Goal: Find specific page/section

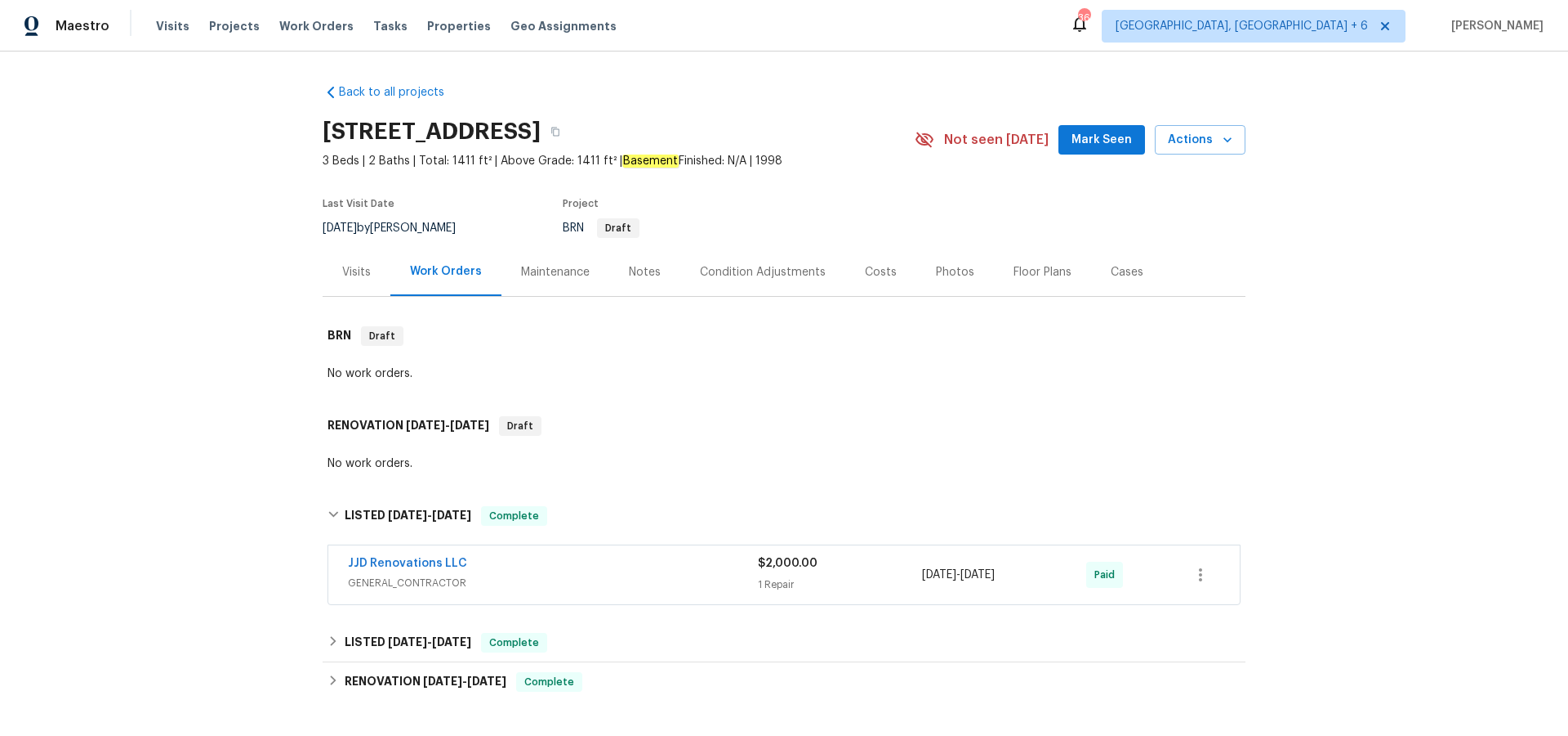
scroll to position [58, 0]
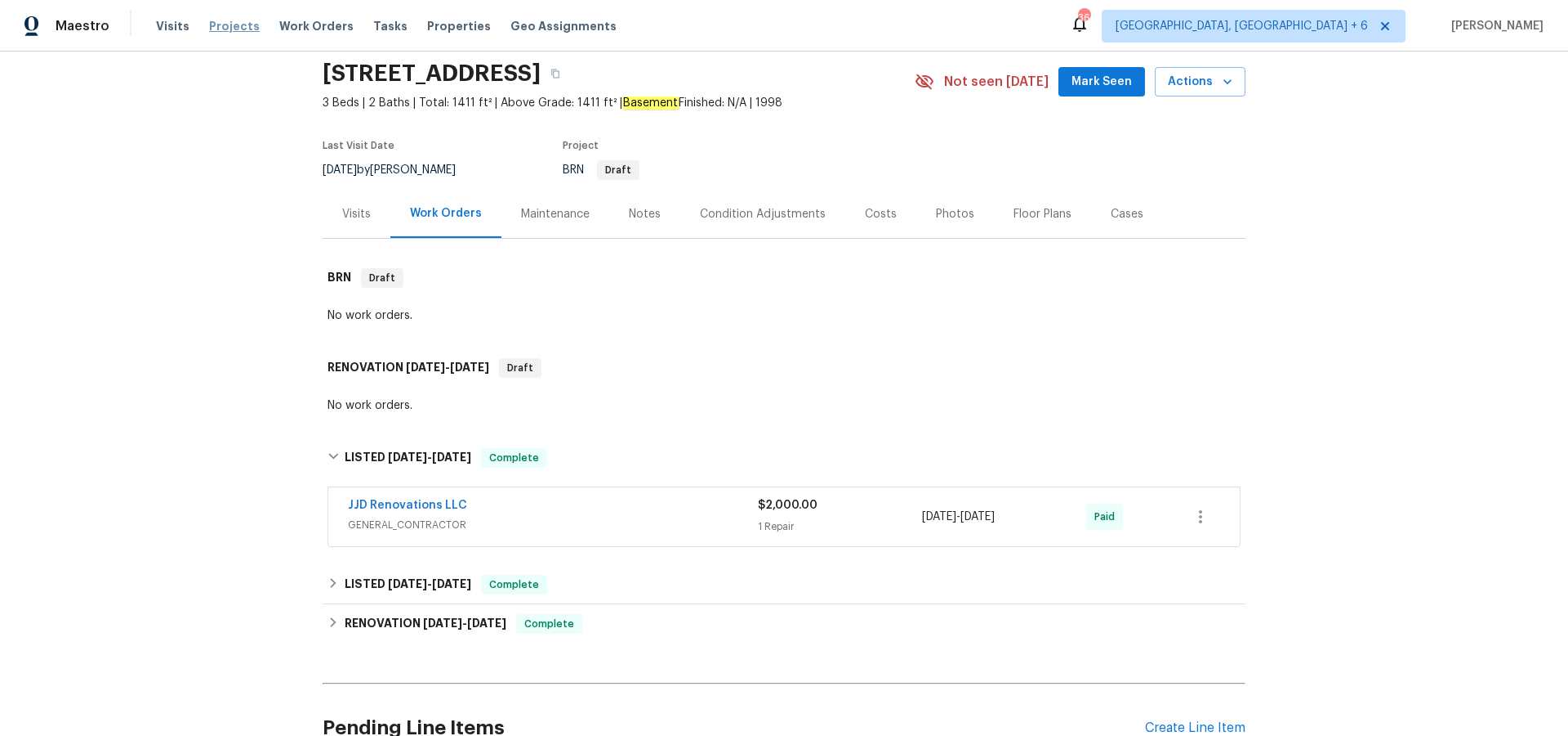
click at [232, 27] on span "Projects" at bounding box center [234, 27] width 51 height 17
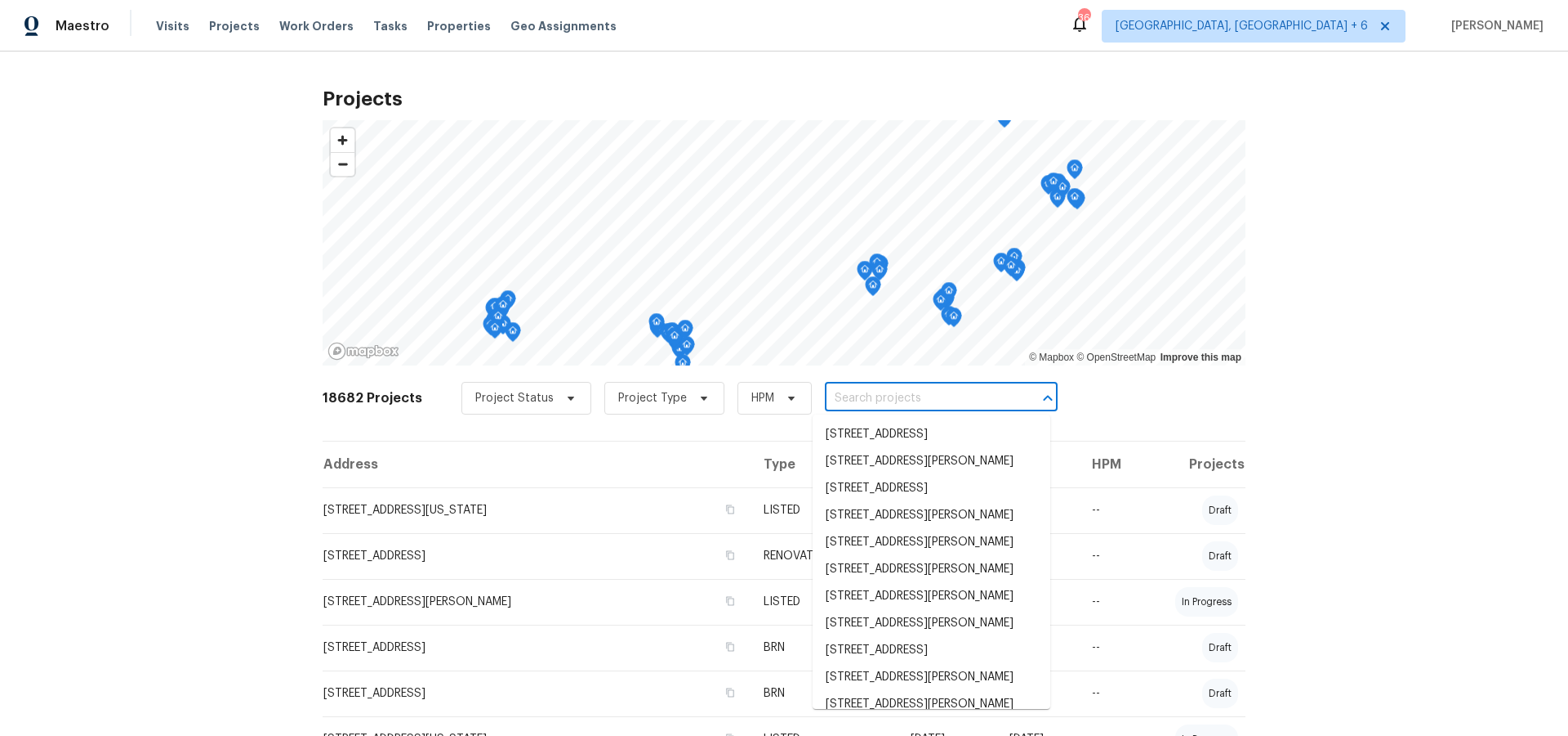
click at [863, 400] on input "text" at bounding box center [919, 398] width 187 height 25
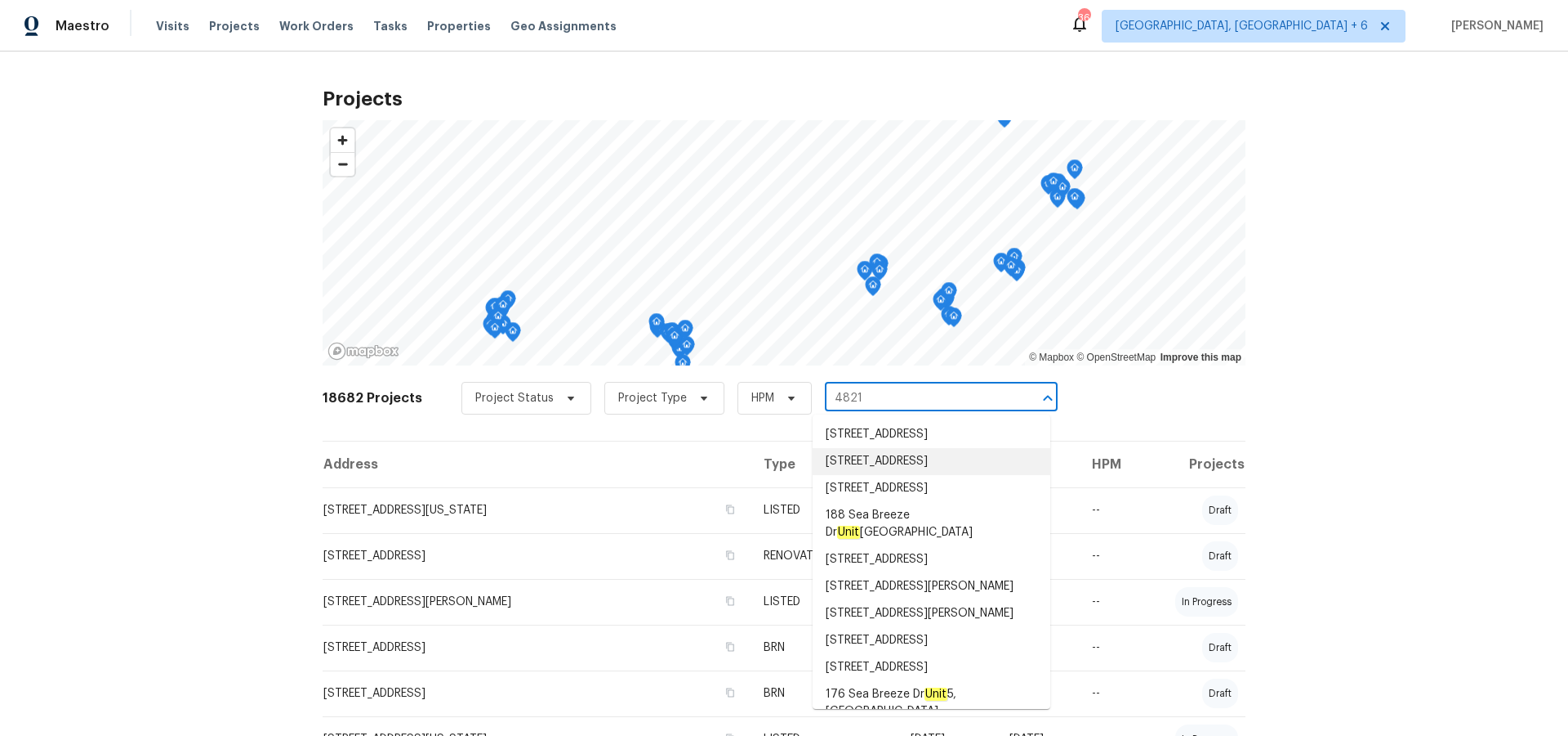
type input "4821 o"
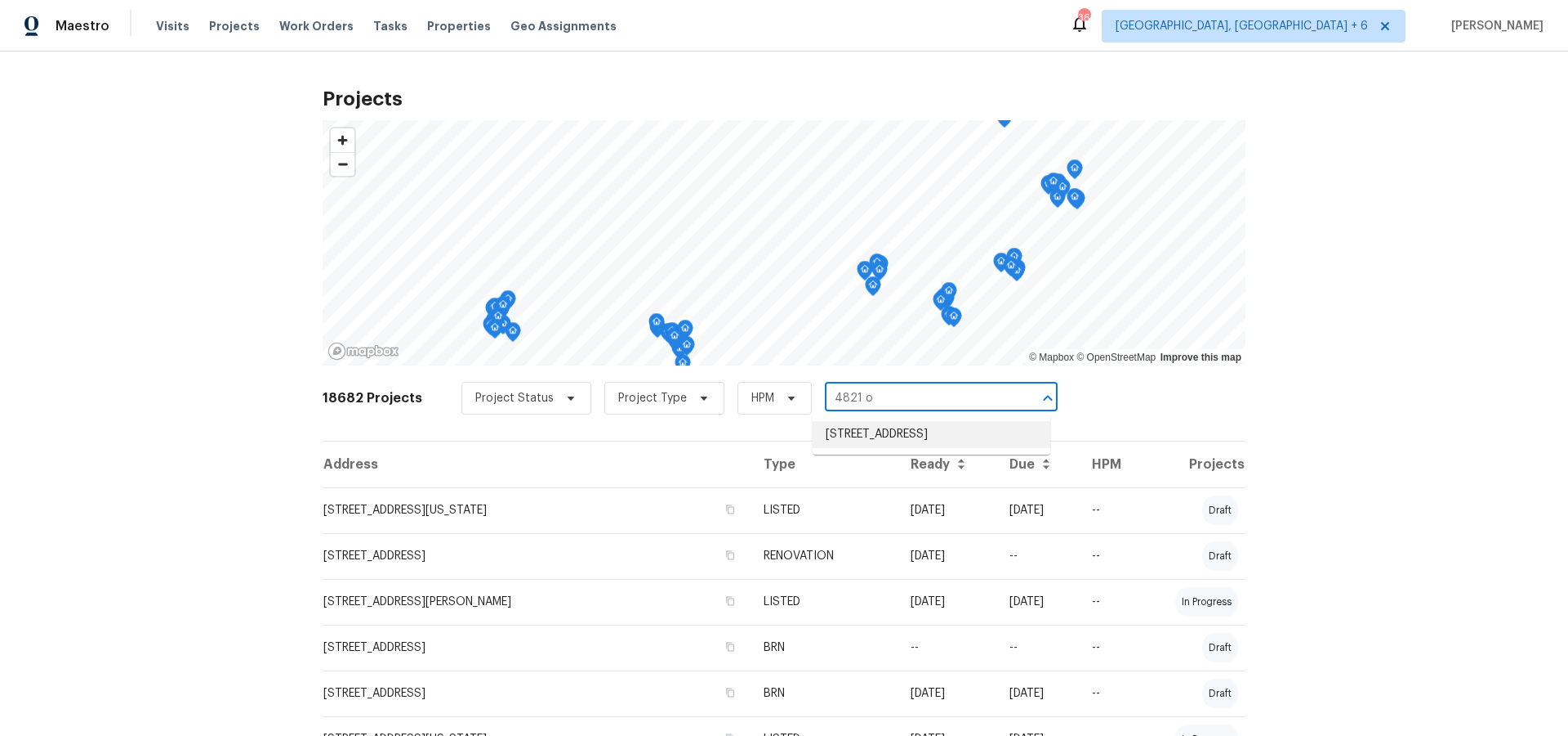
click at [870, 431] on li "[STREET_ADDRESS]" at bounding box center [931, 434] width 237 height 27
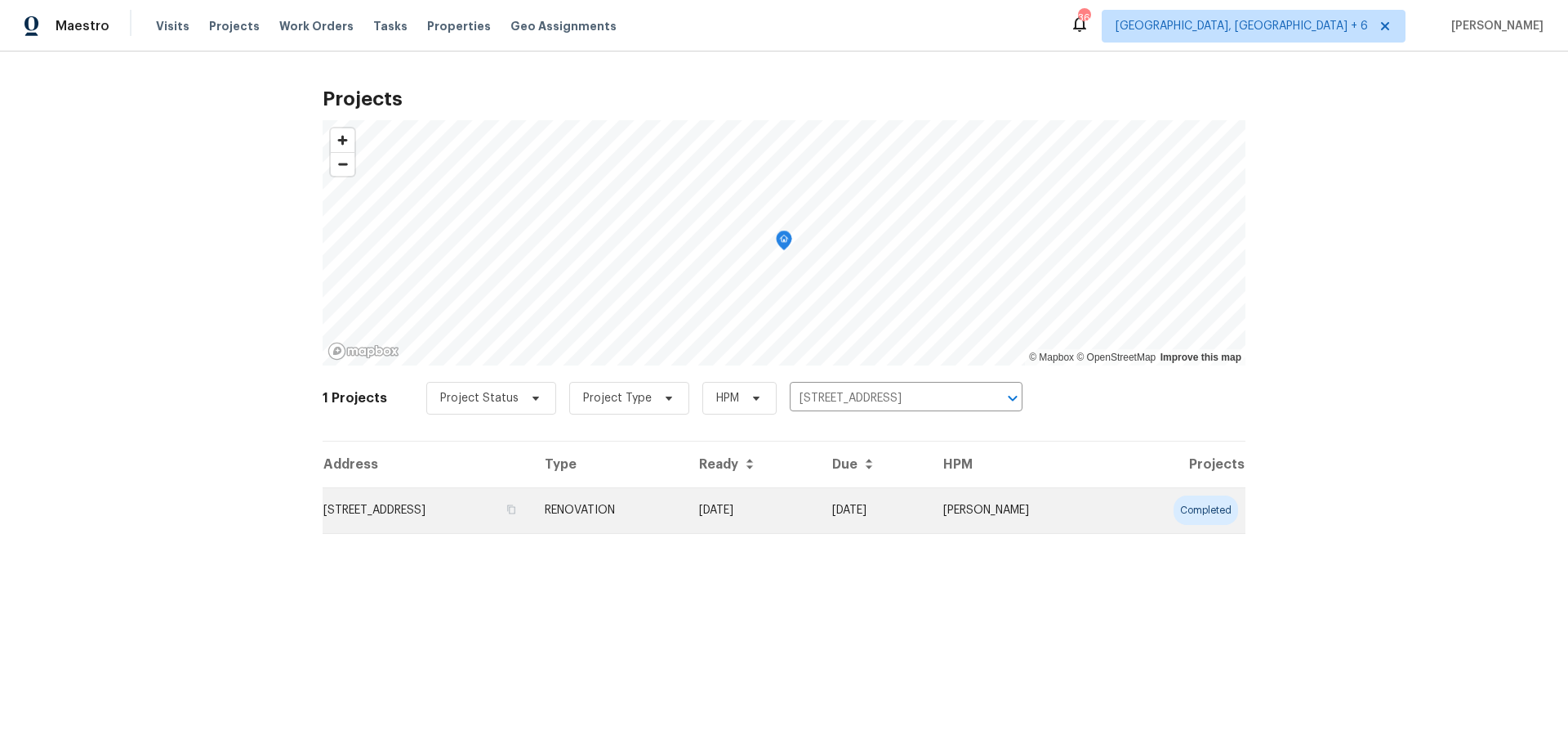
click at [532, 512] on td "[STREET_ADDRESS]" at bounding box center [427, 509] width 209 height 46
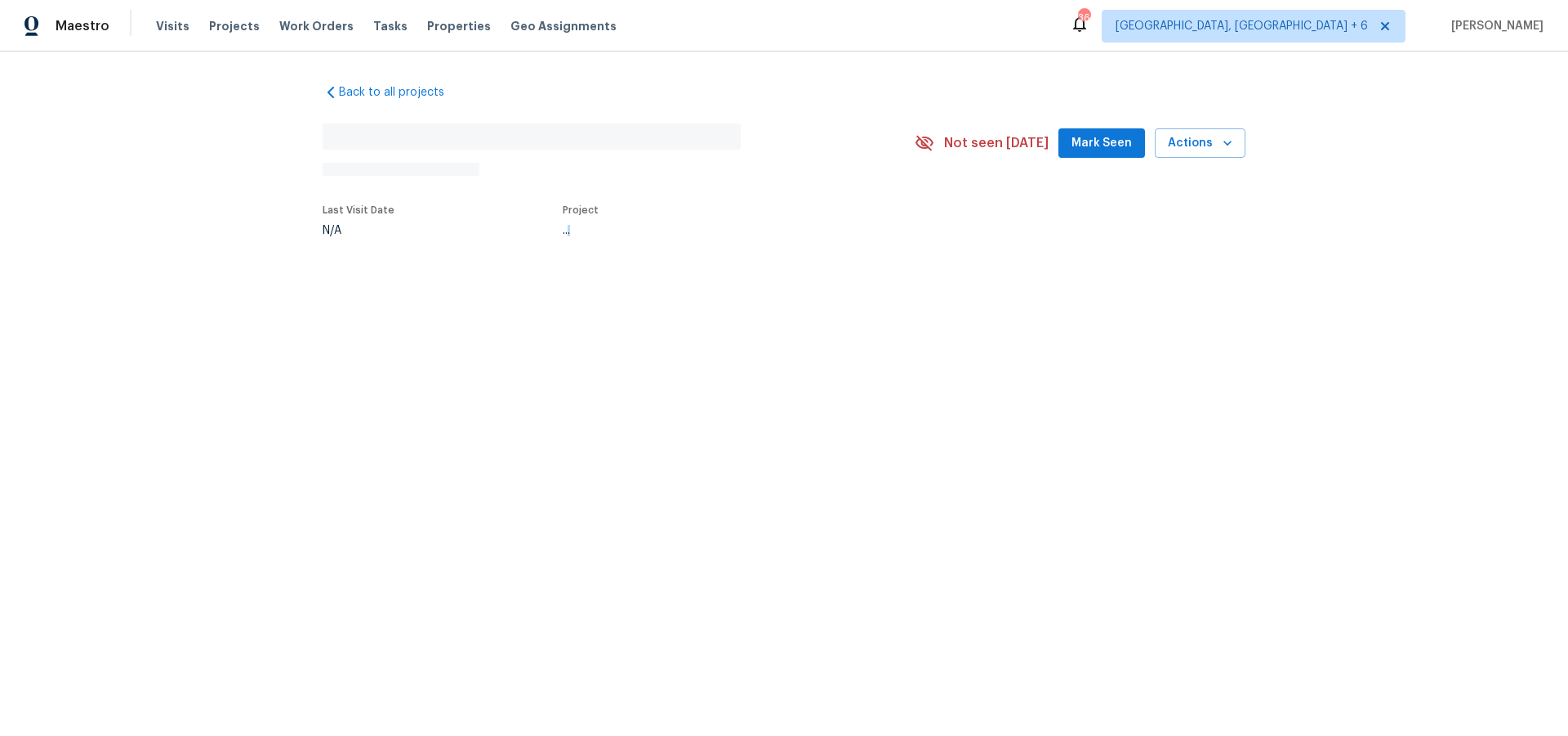
click at [588, 344] on html "Maestro Visits Projects Work Orders Tasks Properties Geo Assignments [STREET_AD…" at bounding box center [784, 171] width 1568 height 344
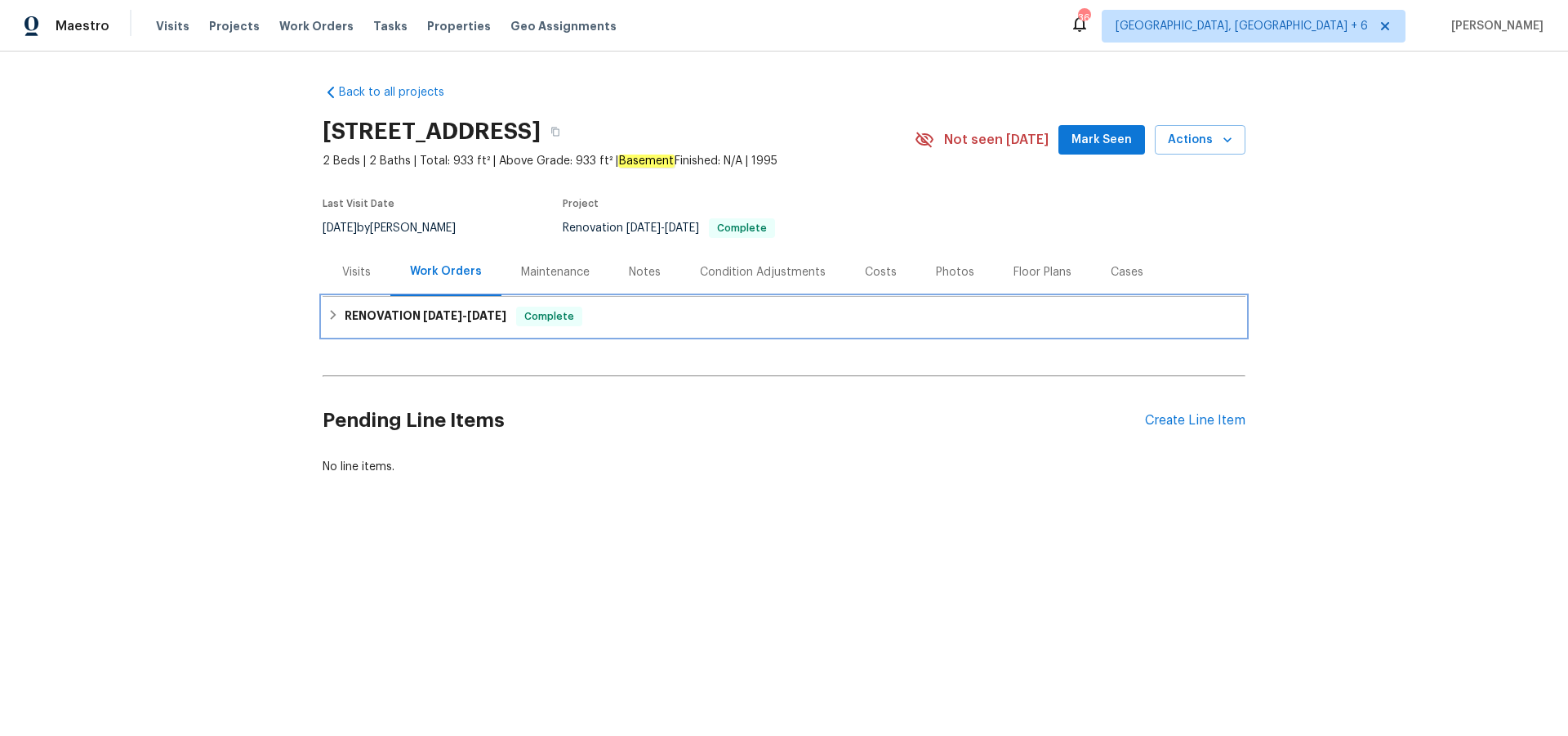
click at [403, 322] on h6 "RENOVATION [DATE] - [DATE]" at bounding box center [425, 315] width 162 height 19
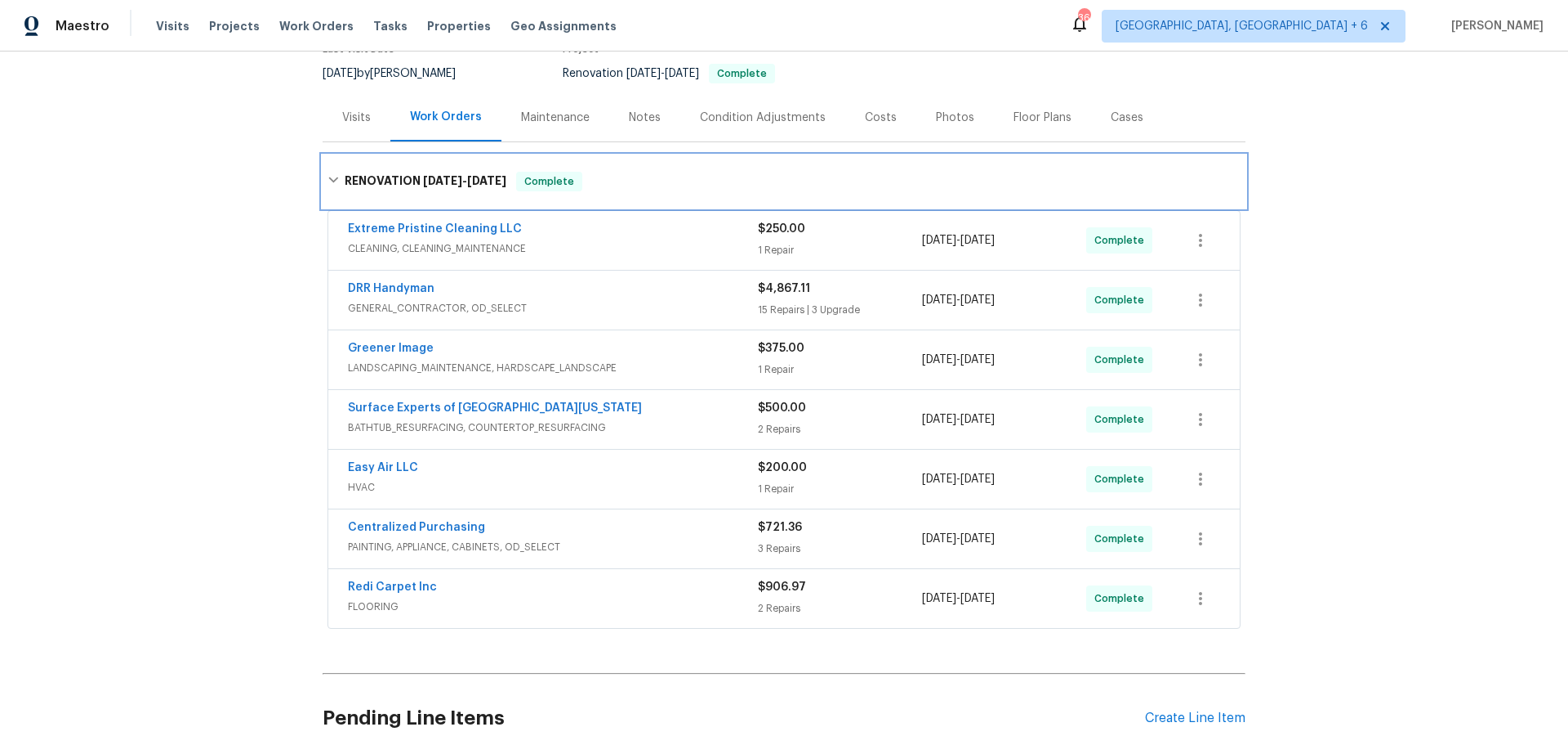
scroll to position [157, 0]
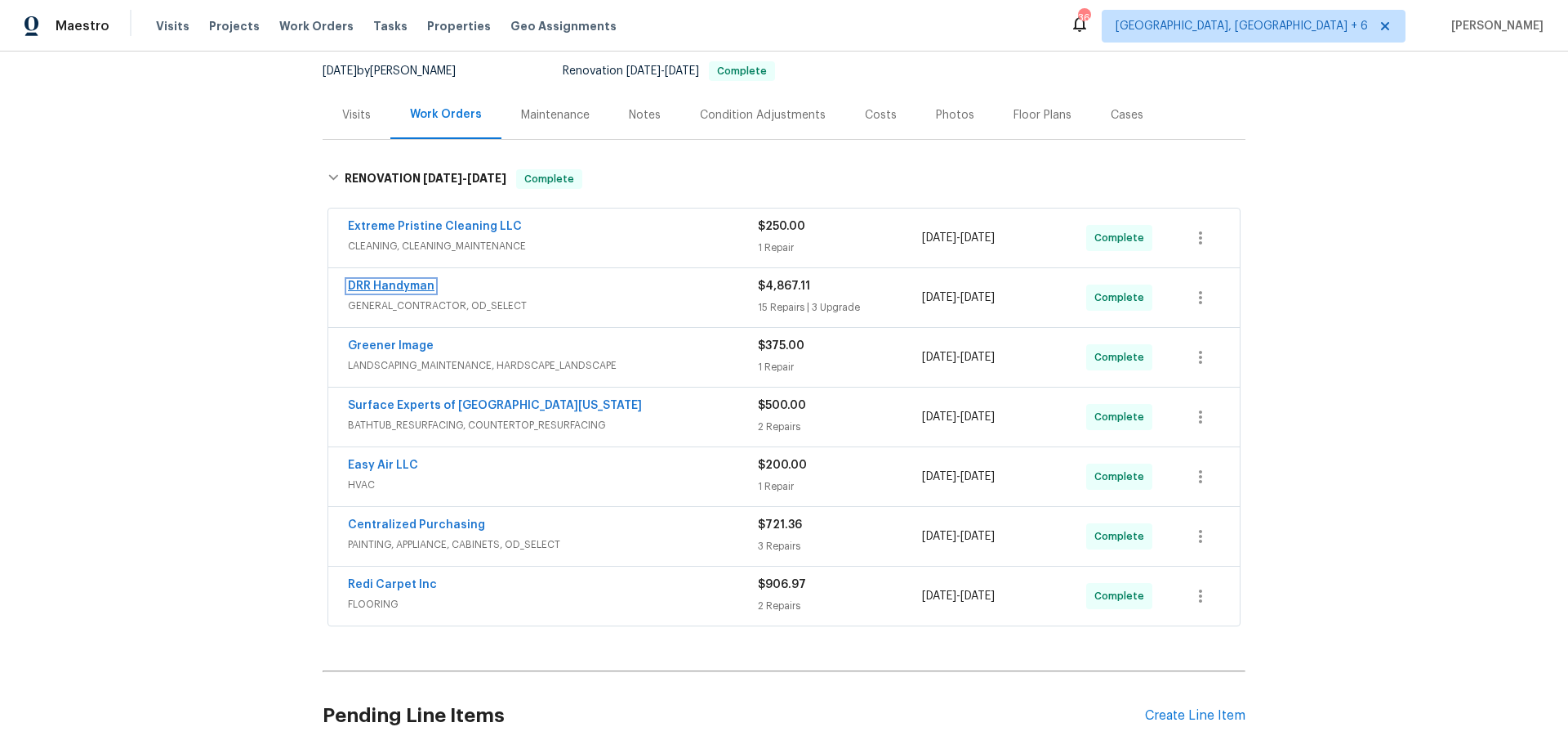
click at [400, 283] on link "DRR Handyman" at bounding box center [391, 286] width 87 height 12
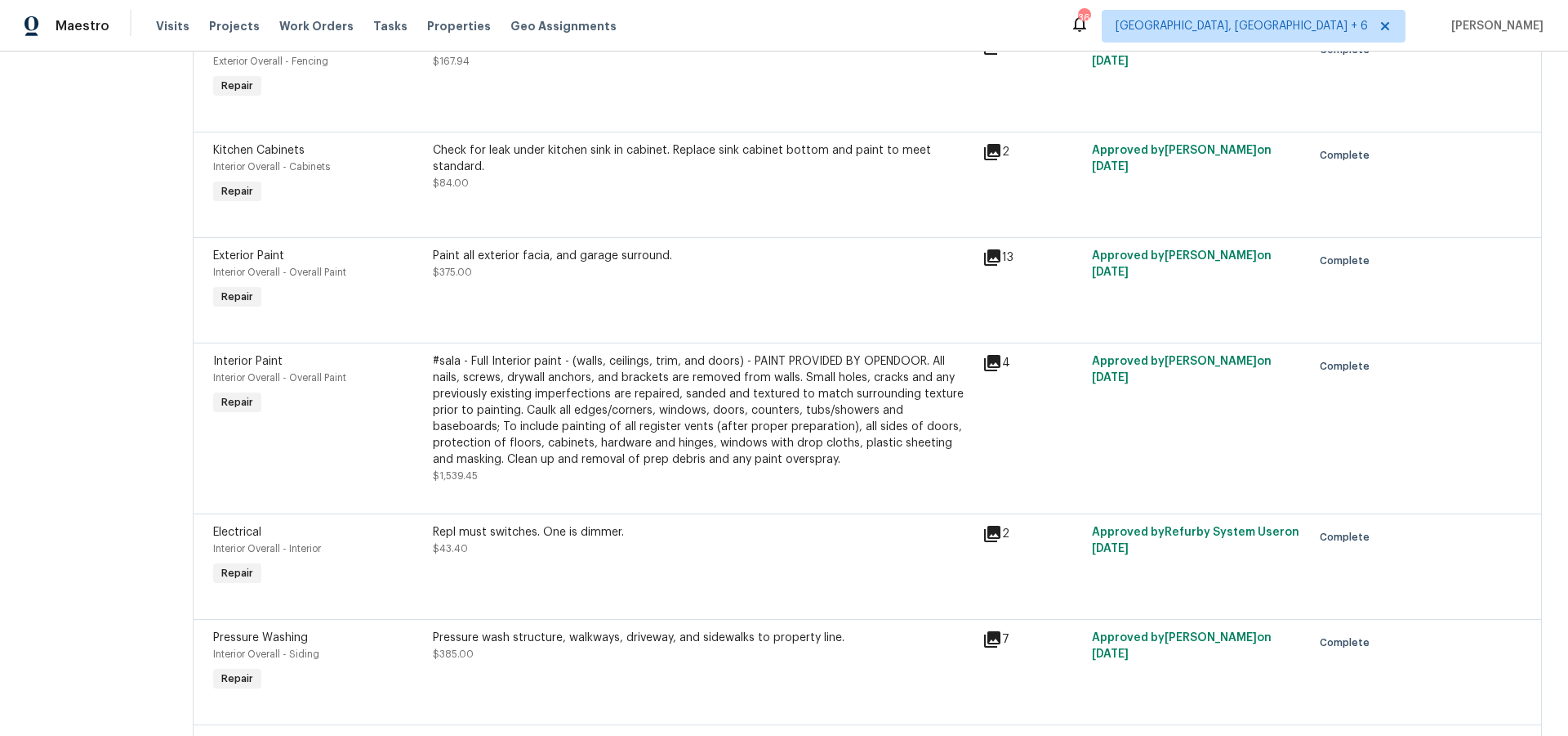
scroll to position [1624, 0]
